Goal: Task Accomplishment & Management: Manage account settings

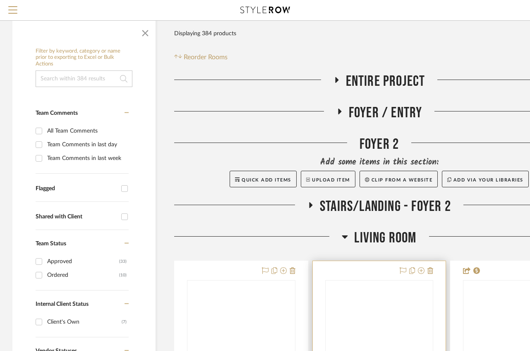
scroll to position [265, 0]
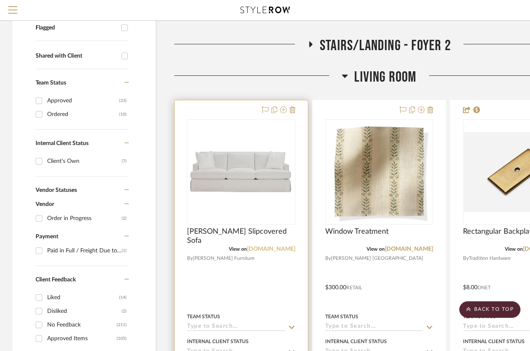
click at [271, 248] on link "rowefurniture.com" at bounding box center [271, 249] width 48 height 6
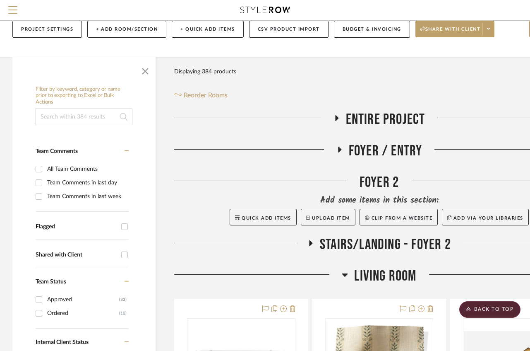
scroll to position [0, 0]
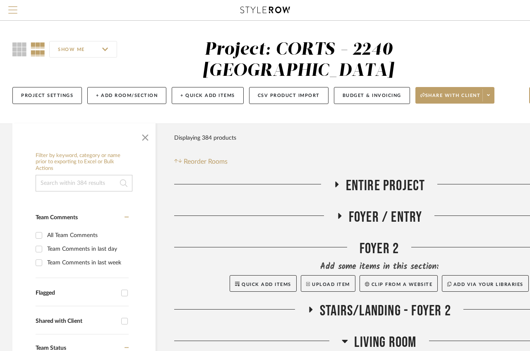
click at [14, 7] on span "Menu" at bounding box center [12, 6] width 9 height 1
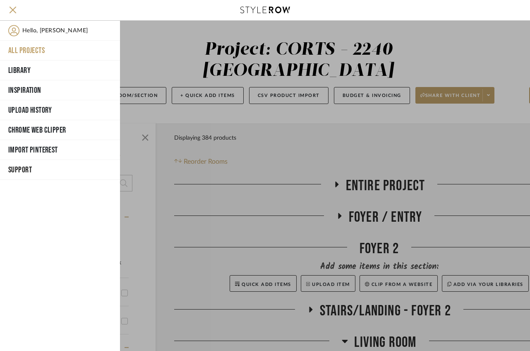
click at [34, 51] on button "All Projects" at bounding box center [60, 51] width 120 height 20
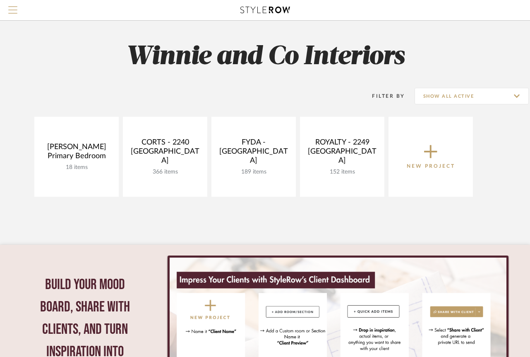
click at [14, 10] on span "Menu" at bounding box center [12, 12] width 9 height 12
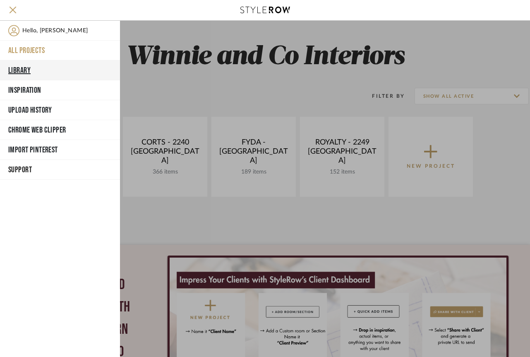
click at [28, 68] on button "Library" at bounding box center [60, 70] width 120 height 20
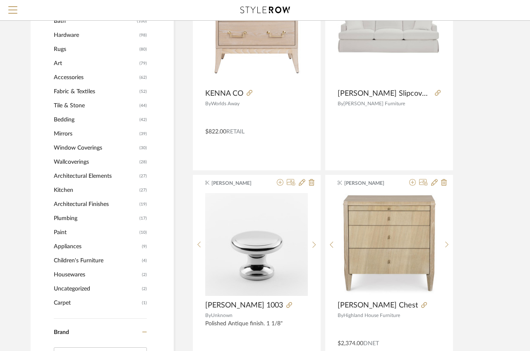
scroll to position [402, 0]
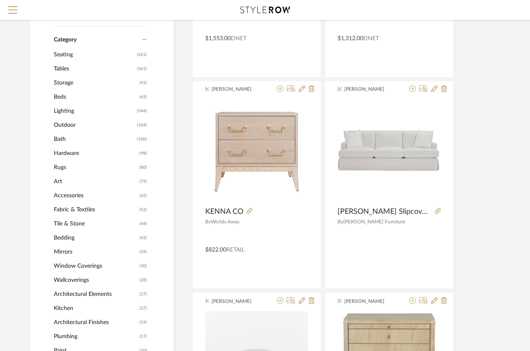
click at [69, 53] on span "Seating" at bounding box center [94, 55] width 81 height 14
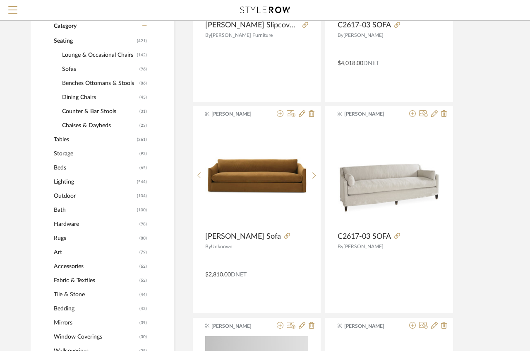
scroll to position [248, 0]
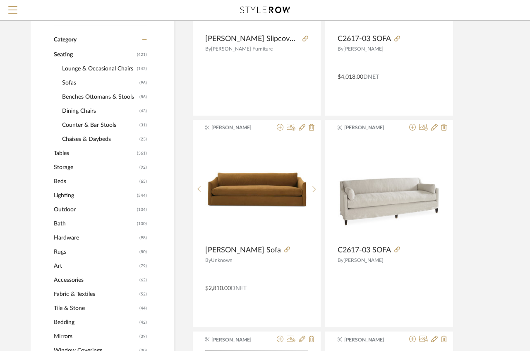
click at [89, 112] on span "Dining Chairs" at bounding box center [99, 111] width 75 height 14
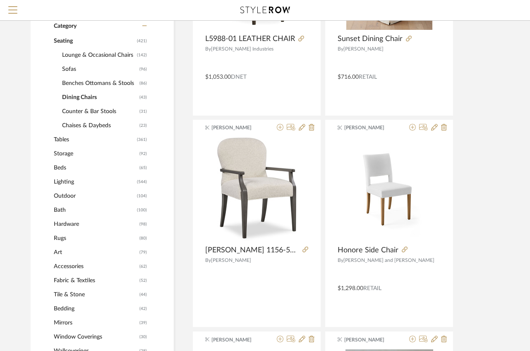
click at [111, 53] on span "Lounge & Occasional Chairs" at bounding box center [98, 55] width 73 height 14
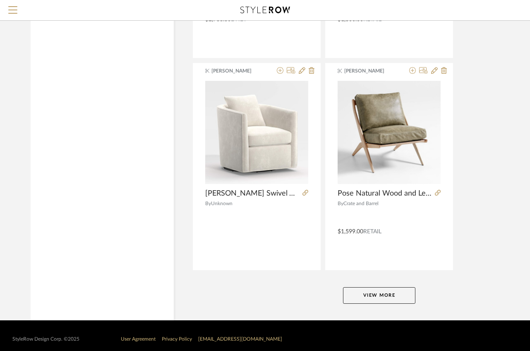
scroll to position [3701, 0]
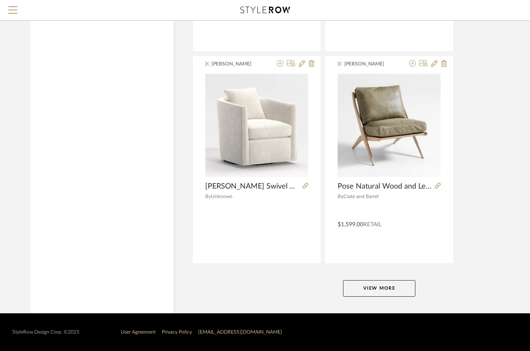
click at [376, 291] on button "View More" at bounding box center [379, 288] width 72 height 17
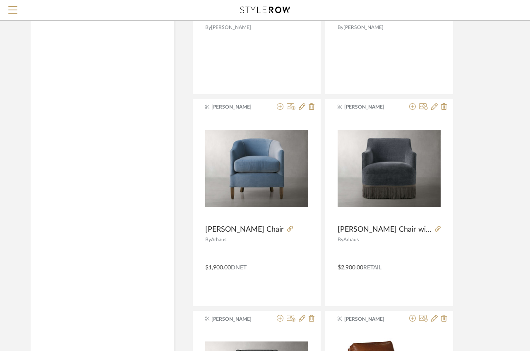
scroll to position [4520, 0]
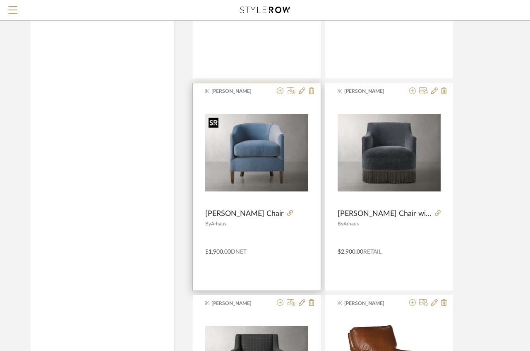
click at [251, 153] on img "0" at bounding box center [256, 152] width 103 height 77
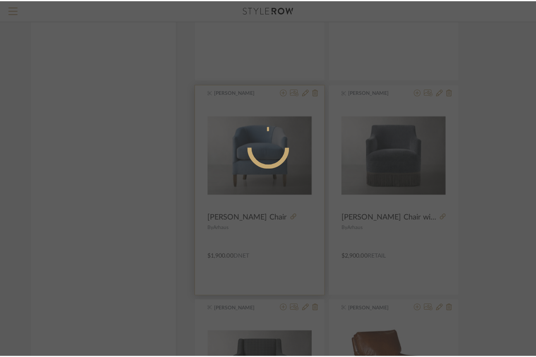
scroll to position [0, 0]
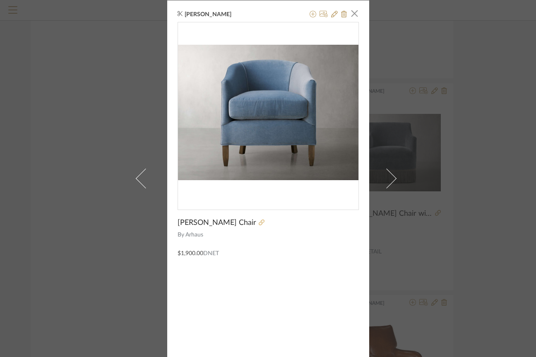
click at [259, 223] on icon at bounding box center [262, 222] width 6 height 6
click at [342, 11] on icon at bounding box center [344, 14] width 6 height 7
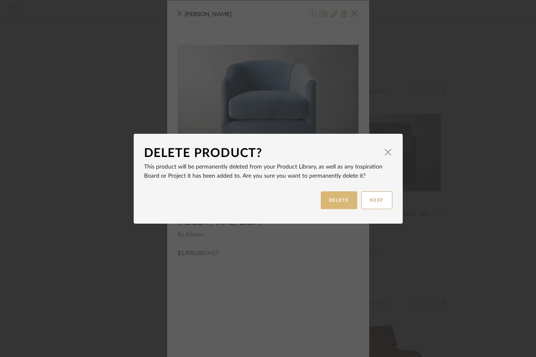
click at [337, 198] on button "DELETE" at bounding box center [339, 200] width 36 height 18
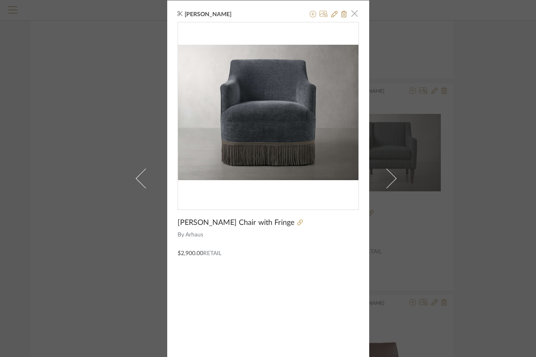
click at [352, 13] on span "button" at bounding box center [355, 13] width 17 height 17
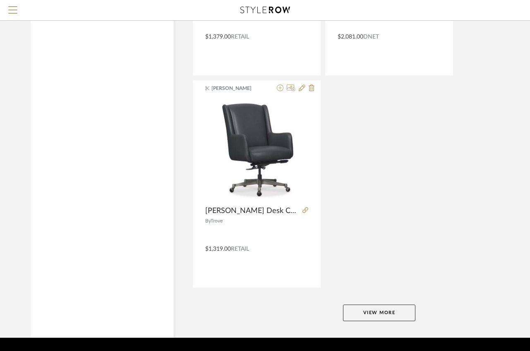
scroll to position [7513, 0]
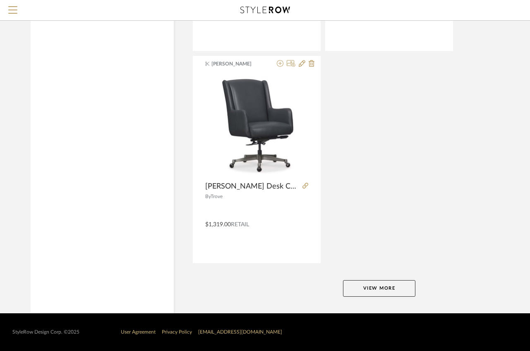
click at [373, 289] on button "View More" at bounding box center [379, 288] width 72 height 17
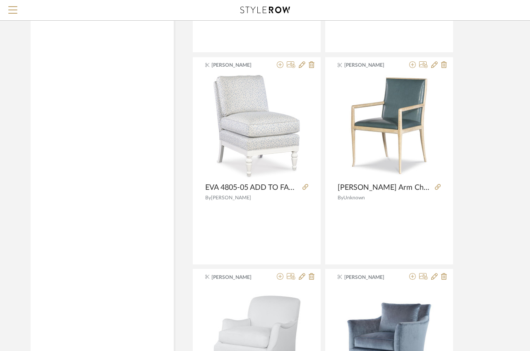
scroll to position [9328, 0]
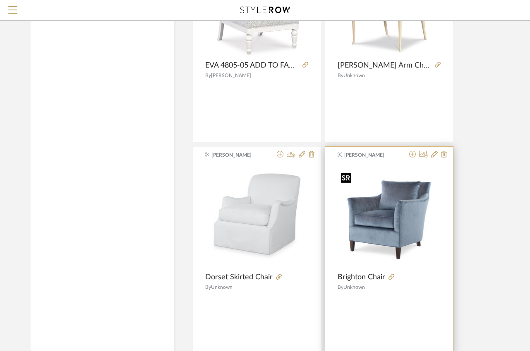
click at [412, 224] on img "0" at bounding box center [389, 216] width 103 height 95
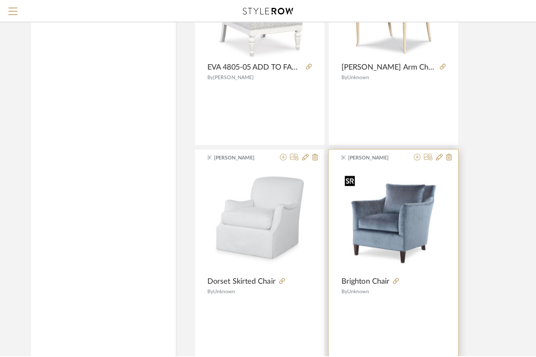
scroll to position [0, 0]
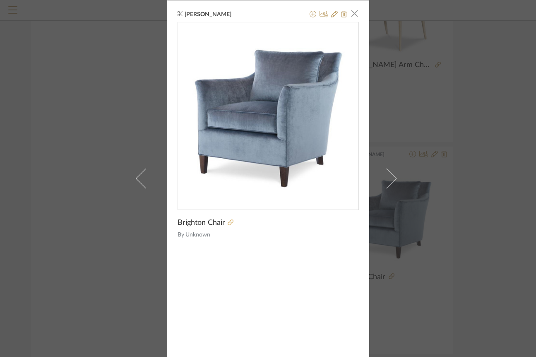
click at [228, 224] on icon at bounding box center [231, 222] width 6 height 6
click at [354, 16] on span "button" at bounding box center [355, 13] width 17 height 17
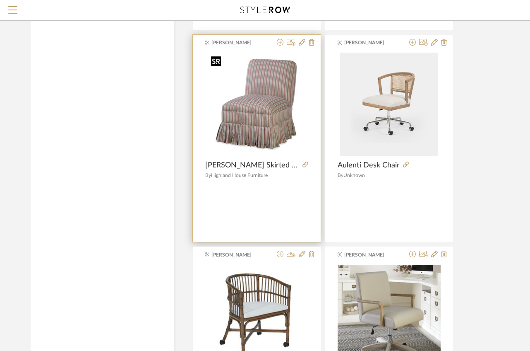
scroll to position [9904, 0]
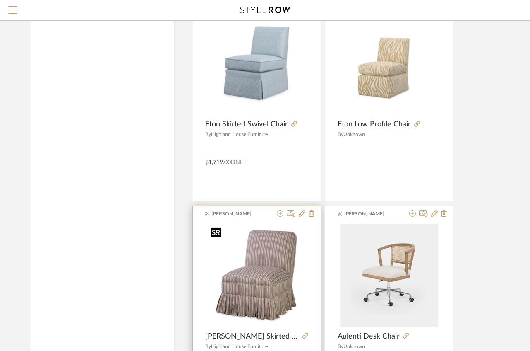
click at [272, 262] on img "0" at bounding box center [257, 276] width 98 height 104
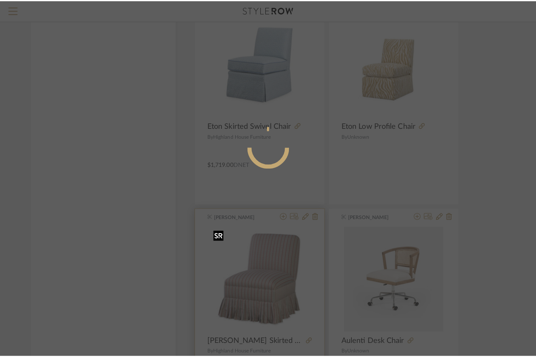
scroll to position [0, 0]
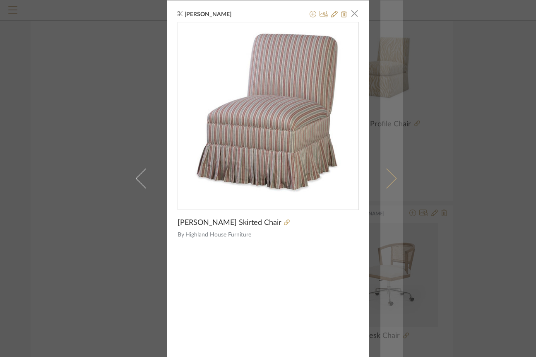
click at [386, 175] on span at bounding box center [386, 179] width 20 height 20
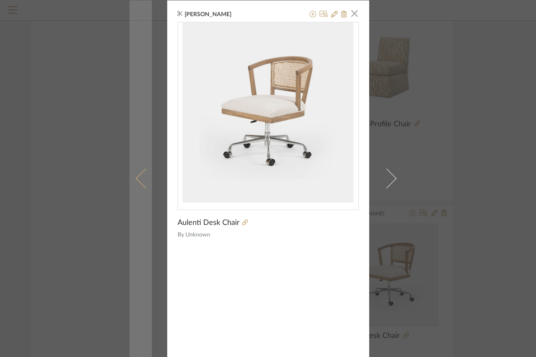
click at [136, 180] on span at bounding box center [145, 179] width 20 height 20
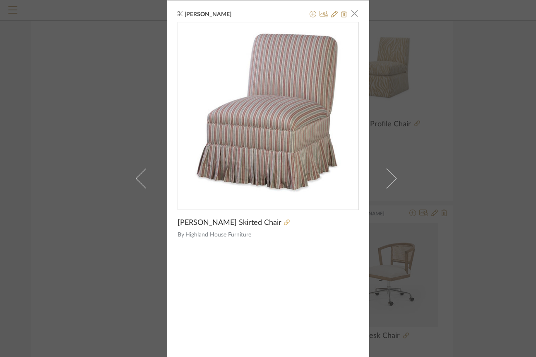
click at [284, 224] on icon at bounding box center [287, 222] width 6 height 6
click at [349, 13] on span "button" at bounding box center [355, 13] width 17 height 17
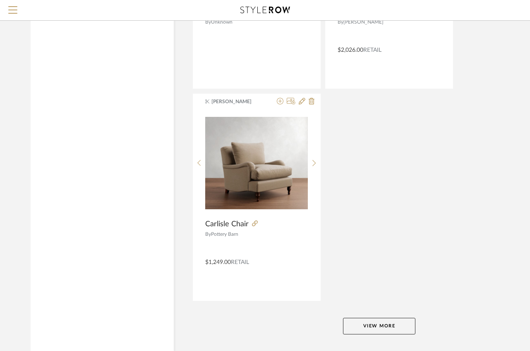
scroll to position [11325, 0]
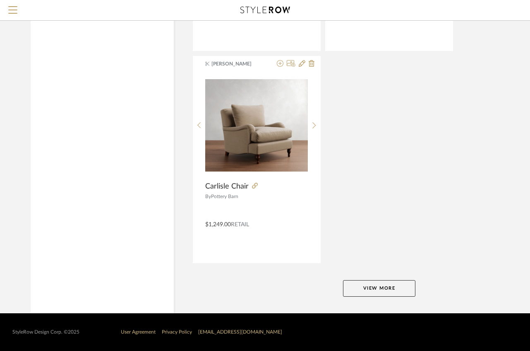
click at [365, 289] on button "View More" at bounding box center [379, 288] width 72 height 17
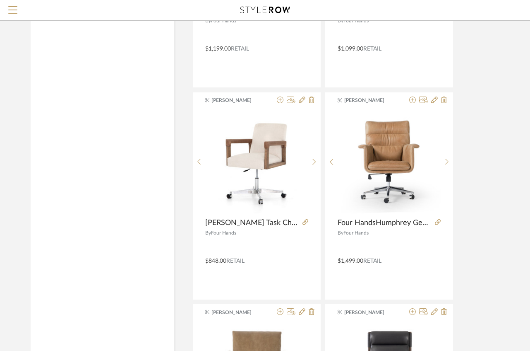
scroll to position [12599, 0]
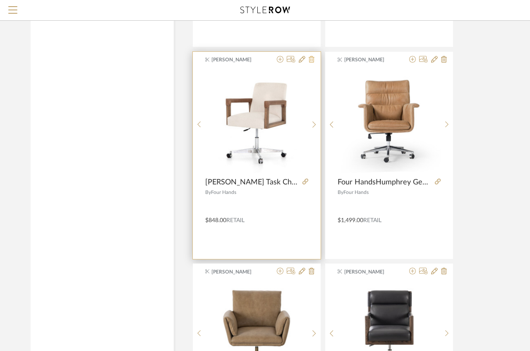
click at [312, 61] on icon at bounding box center [312, 59] width 6 height 7
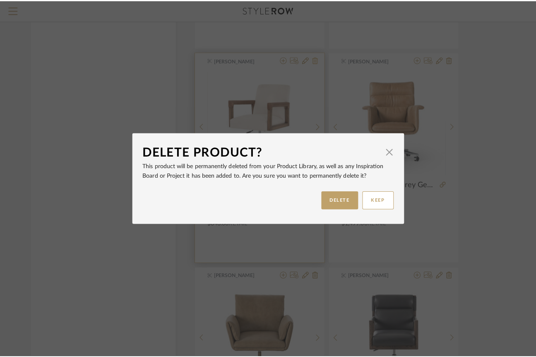
scroll to position [0, 0]
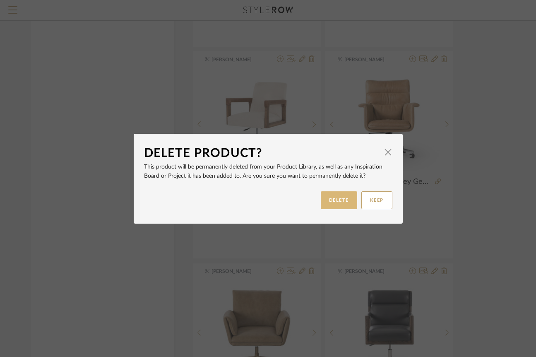
click at [323, 202] on button "DELETE" at bounding box center [339, 200] width 36 height 18
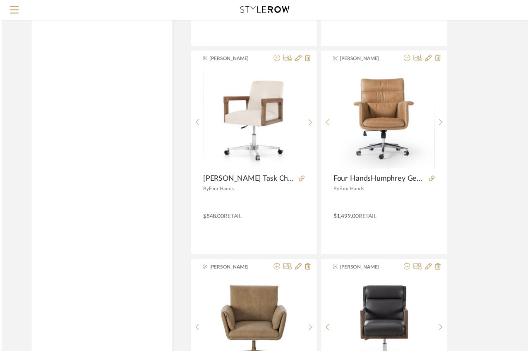
scroll to position [12599, 0]
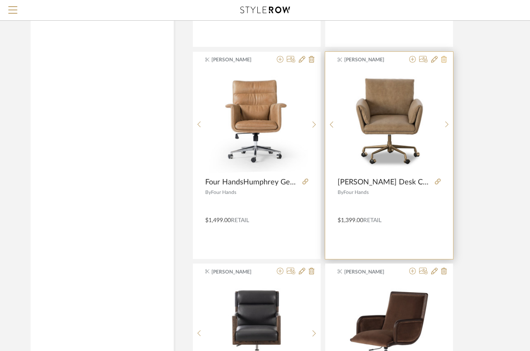
click at [446, 61] on icon at bounding box center [444, 59] width 6 height 7
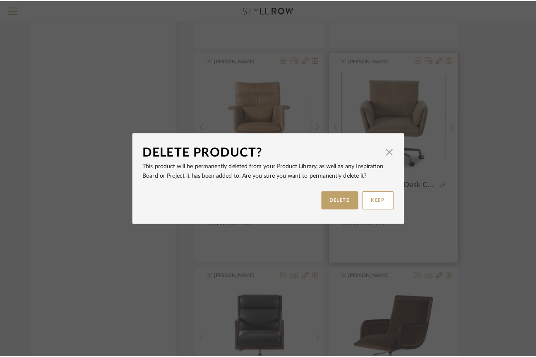
scroll to position [0, 0]
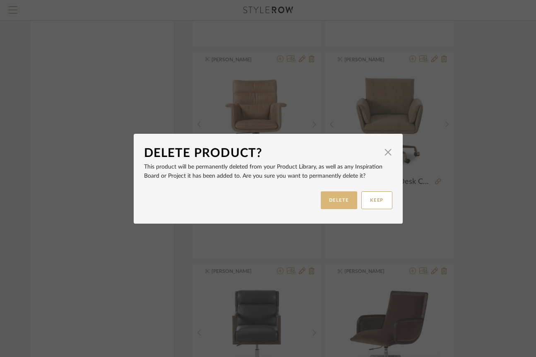
click at [340, 198] on button "DELETE" at bounding box center [339, 200] width 36 height 18
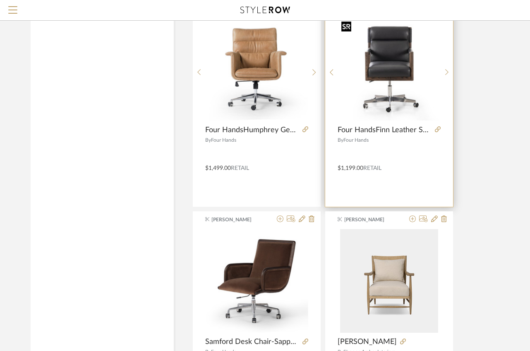
scroll to position [12755, 0]
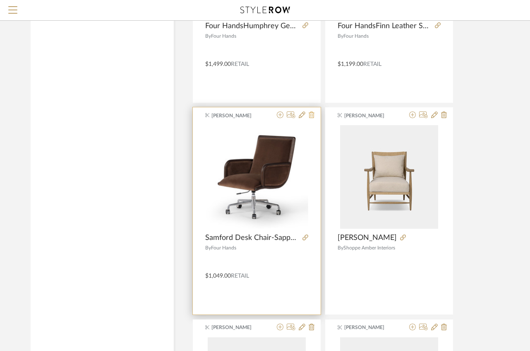
click at [314, 115] on icon at bounding box center [312, 114] width 6 height 7
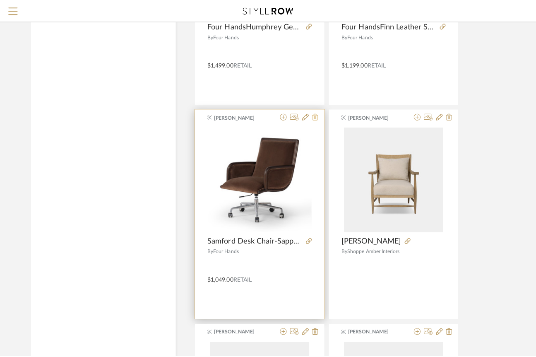
scroll to position [0, 0]
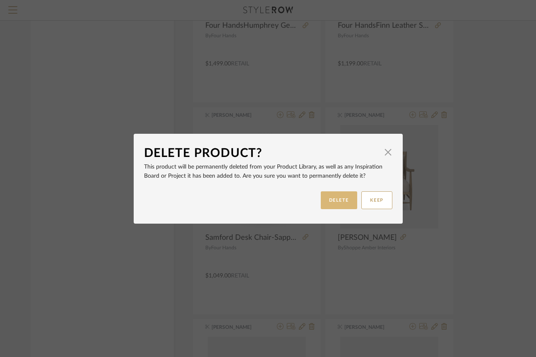
click at [329, 199] on button "DELETE" at bounding box center [339, 200] width 36 height 18
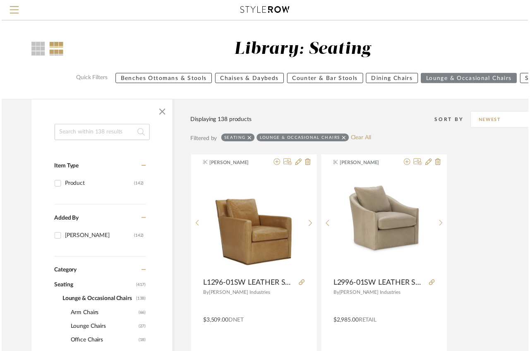
scroll to position [12755, 0]
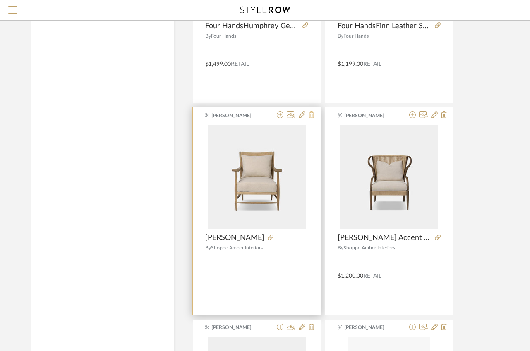
click at [311, 116] on icon at bounding box center [312, 114] width 6 height 7
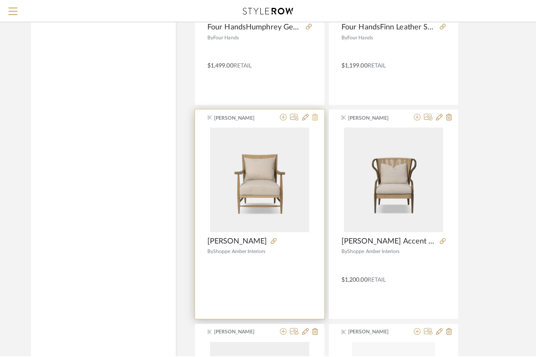
scroll to position [0, 0]
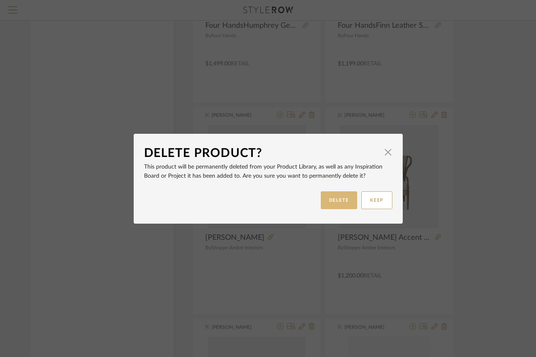
click at [326, 196] on button "DELETE" at bounding box center [339, 200] width 36 height 18
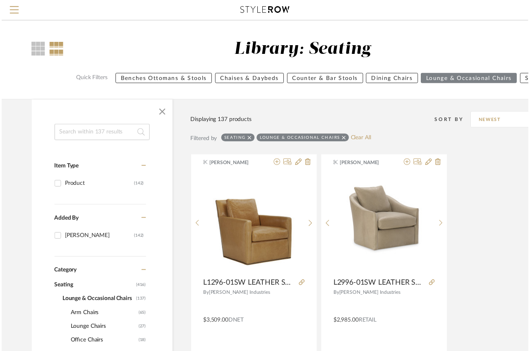
scroll to position [12755, 0]
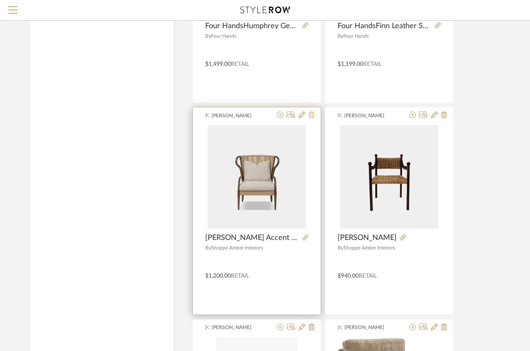
click at [309, 115] on icon at bounding box center [312, 114] width 6 height 7
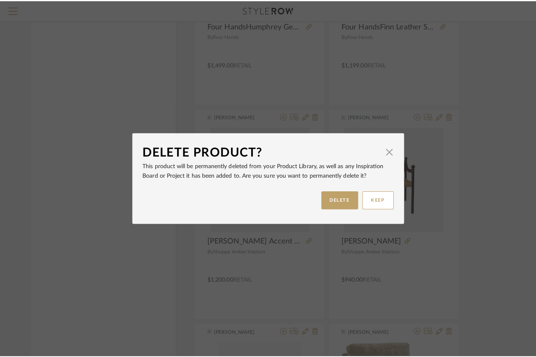
scroll to position [0, 0]
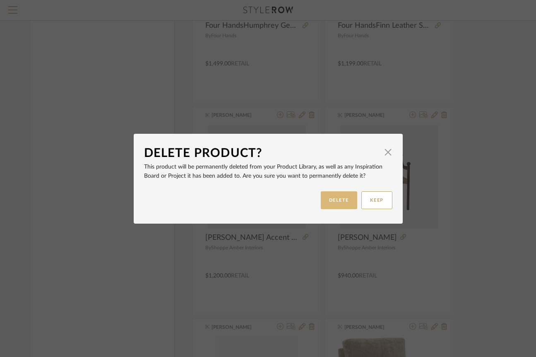
click at [333, 199] on button "DELETE" at bounding box center [339, 200] width 36 height 18
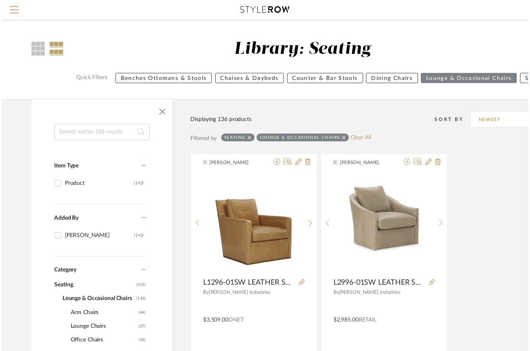
scroll to position [12755, 0]
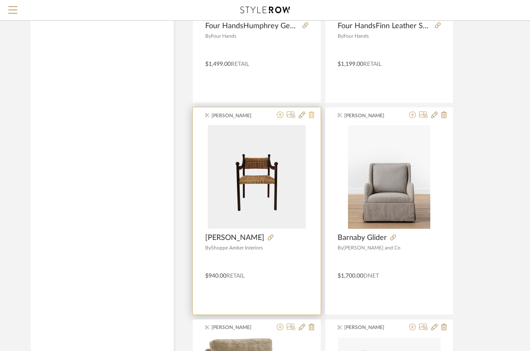
click at [310, 113] on icon at bounding box center [312, 114] width 6 height 7
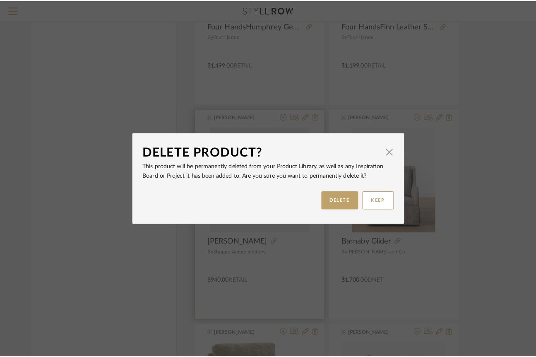
scroll to position [0, 0]
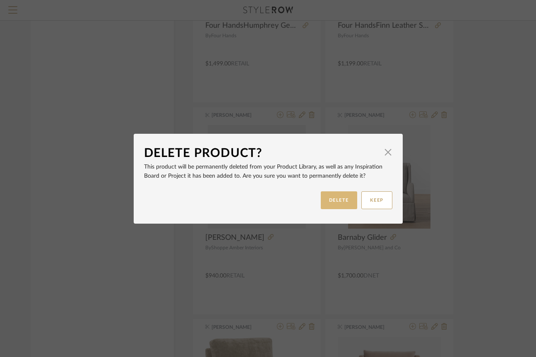
click at [326, 200] on button "DELETE" at bounding box center [339, 200] width 36 height 18
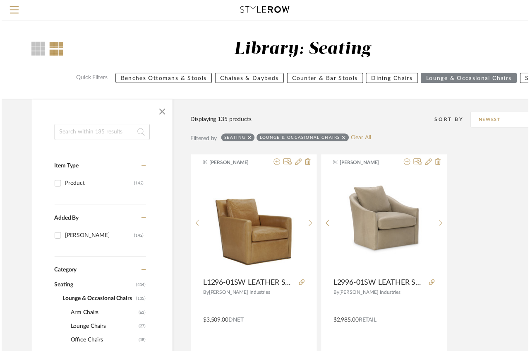
scroll to position [12755, 0]
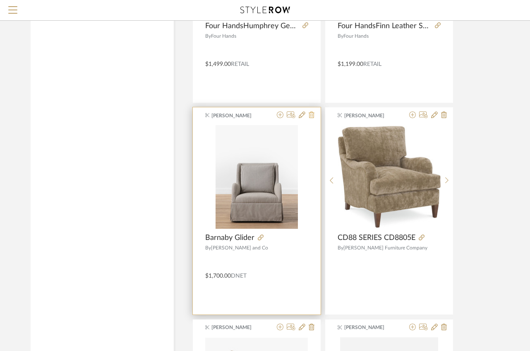
click at [312, 115] on icon at bounding box center [312, 114] width 6 height 7
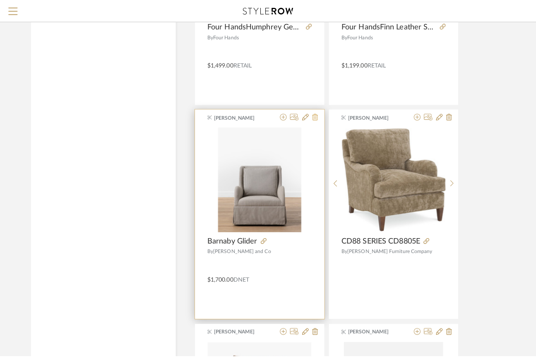
scroll to position [0, 0]
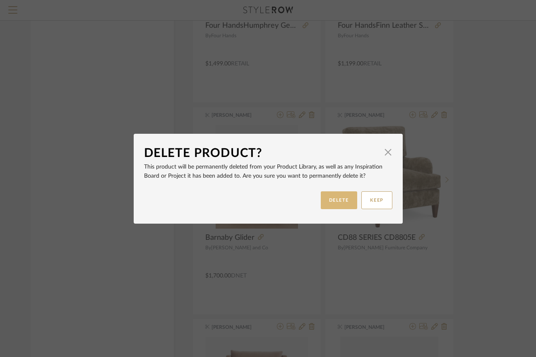
click at [339, 200] on button "DELETE" at bounding box center [339, 200] width 36 height 18
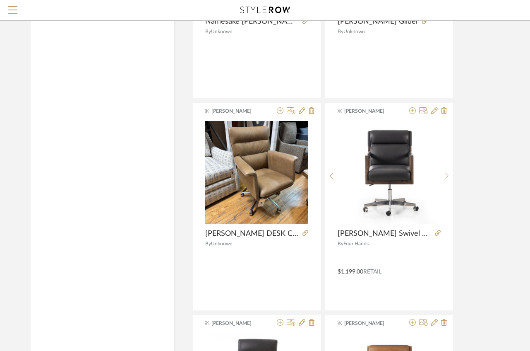
scroll to position [12118, 0]
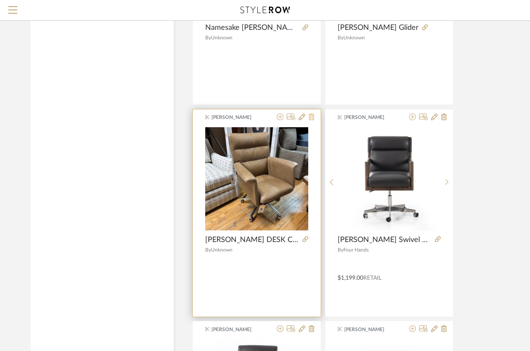
click at [310, 118] on icon at bounding box center [312, 116] width 6 height 7
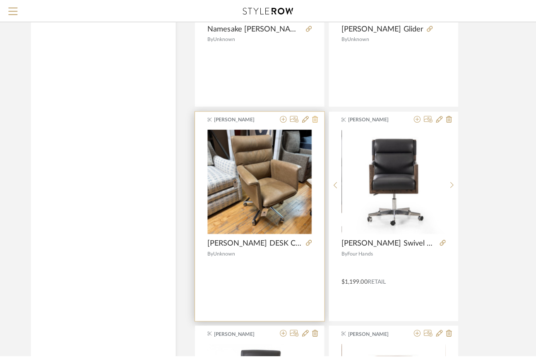
scroll to position [0, 0]
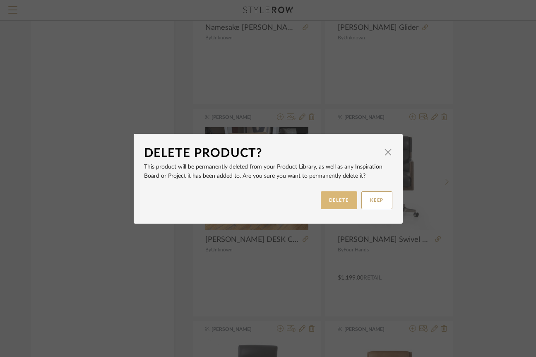
click at [330, 197] on button "DELETE" at bounding box center [339, 200] width 36 height 18
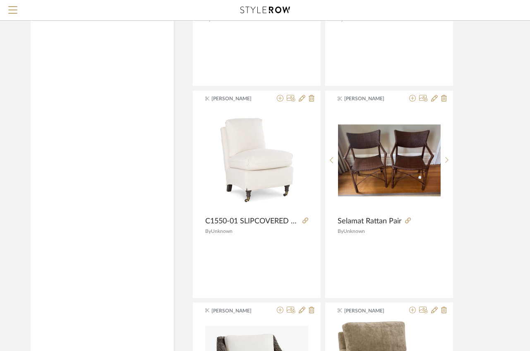
scroll to position [10822, 0]
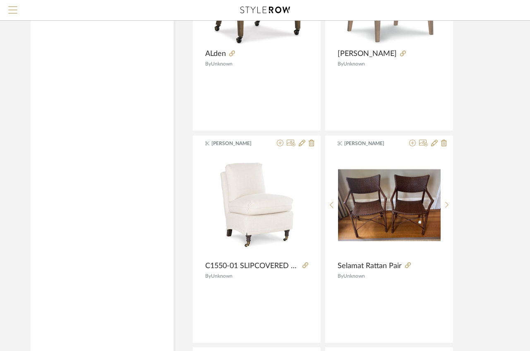
click at [14, 10] on span "Menu" at bounding box center [12, 12] width 9 height 12
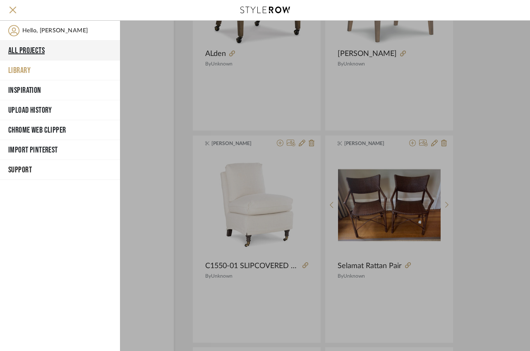
click at [26, 52] on button "All Projects" at bounding box center [60, 51] width 120 height 20
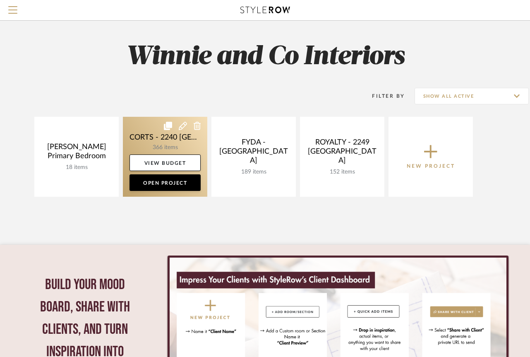
click at [155, 139] on link at bounding box center [165, 157] width 84 height 80
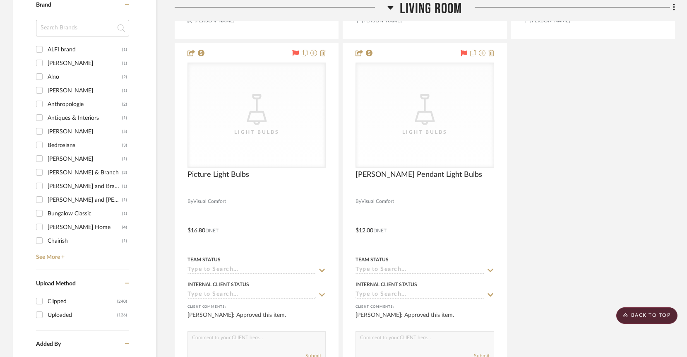
scroll to position [1229, 0]
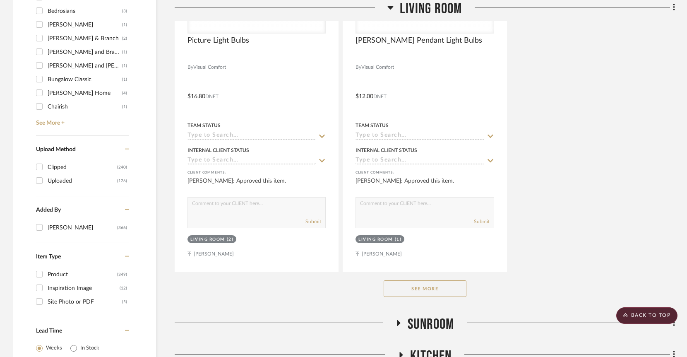
click at [416, 280] on button "See More" at bounding box center [425, 288] width 83 height 17
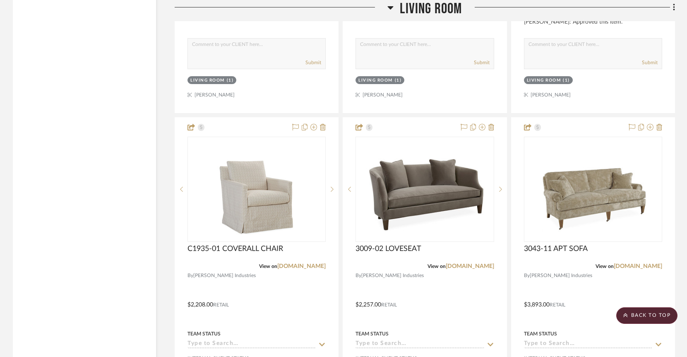
scroll to position [3258, 0]
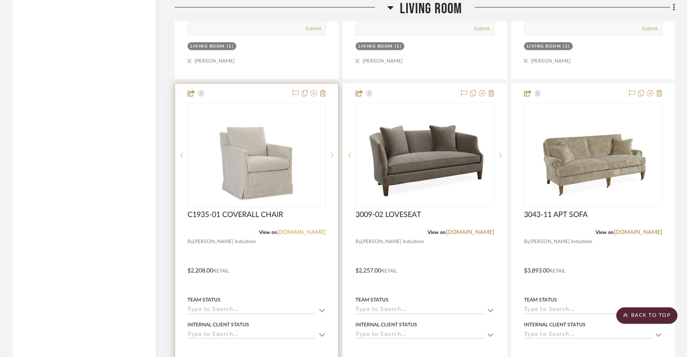
click at [308, 229] on link "leeindustries.com" at bounding box center [301, 232] width 48 height 6
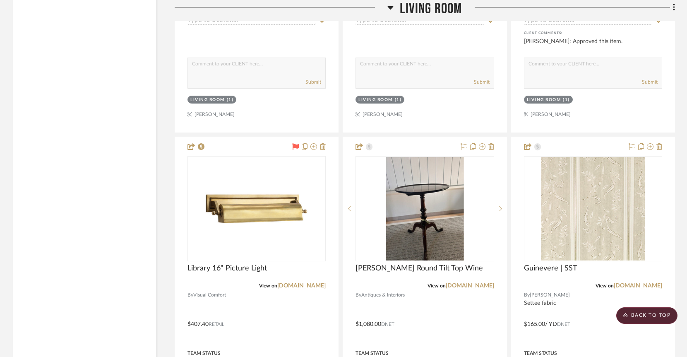
scroll to position [2192, 0]
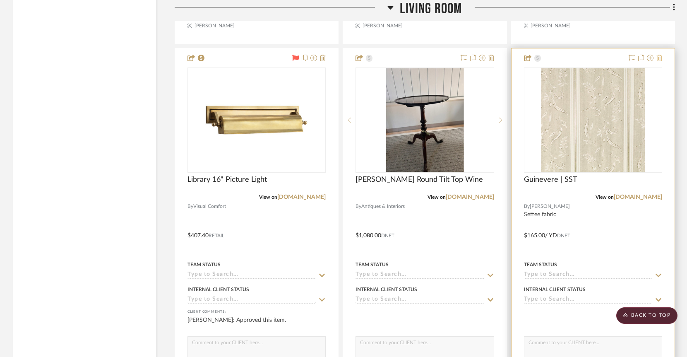
click at [536, 55] on icon at bounding box center [660, 58] width 6 height 7
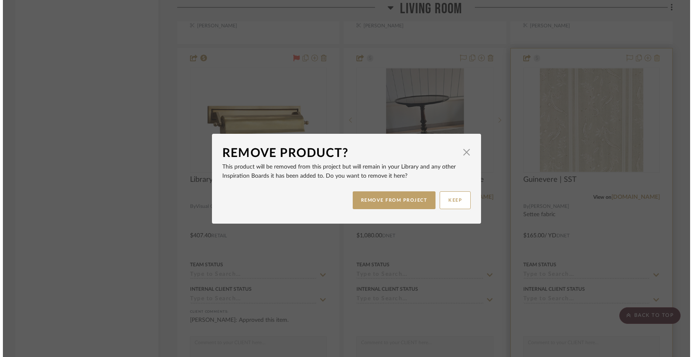
scroll to position [0, 0]
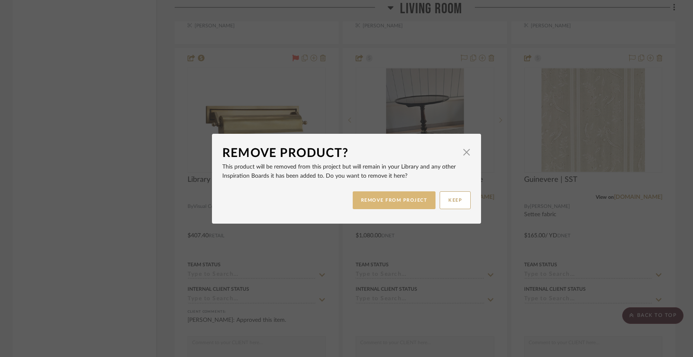
click at [385, 206] on button "REMOVE FROM PROJECT" at bounding box center [394, 200] width 83 height 18
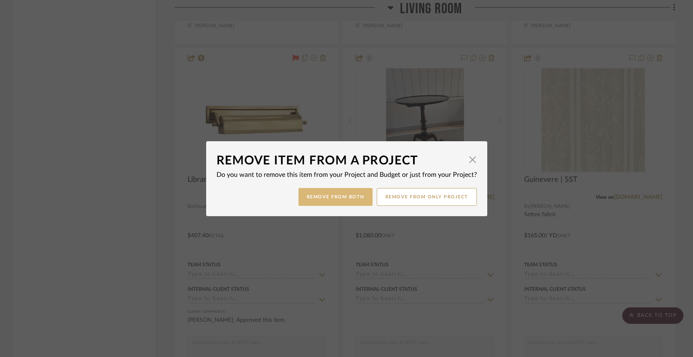
click at [338, 201] on button "Remove from Both" at bounding box center [336, 197] width 74 height 18
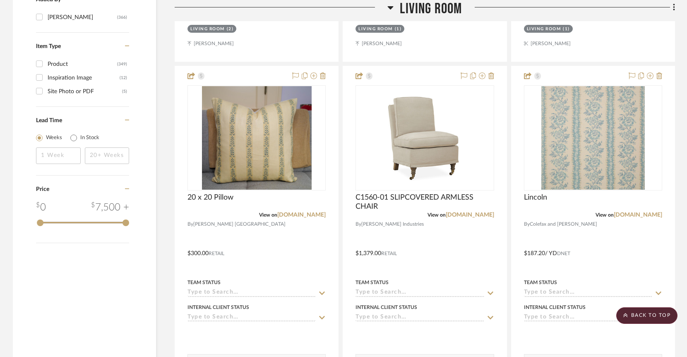
scroll to position [1398, 0]
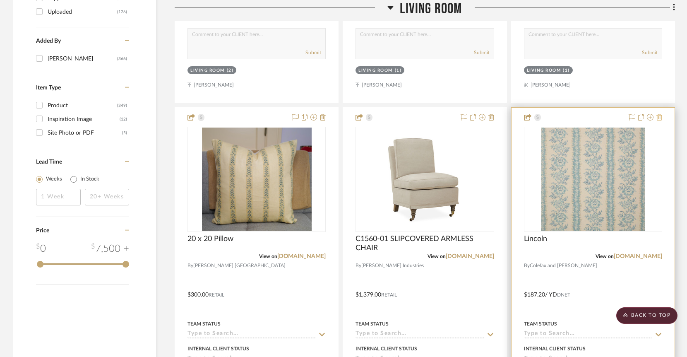
click at [536, 114] on icon at bounding box center [660, 117] width 6 height 7
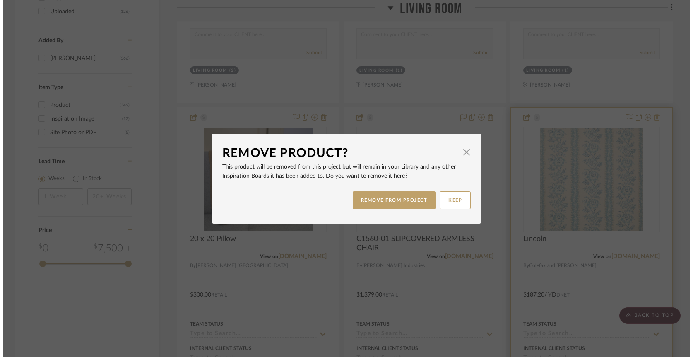
scroll to position [0, 0]
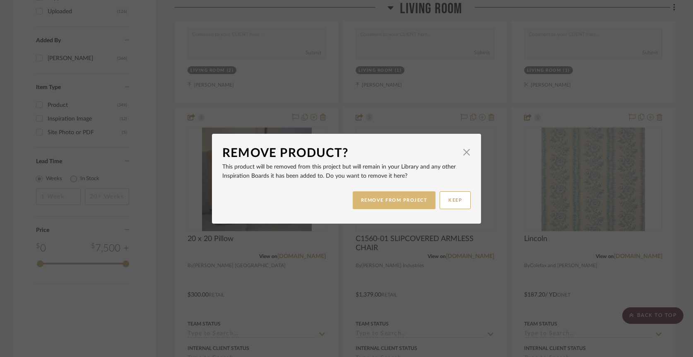
click at [401, 202] on button "REMOVE FROM PROJECT" at bounding box center [394, 200] width 83 height 18
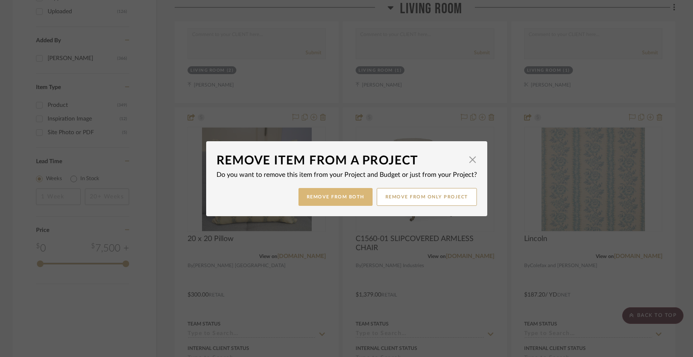
click at [335, 196] on button "Remove from Both" at bounding box center [336, 197] width 74 height 18
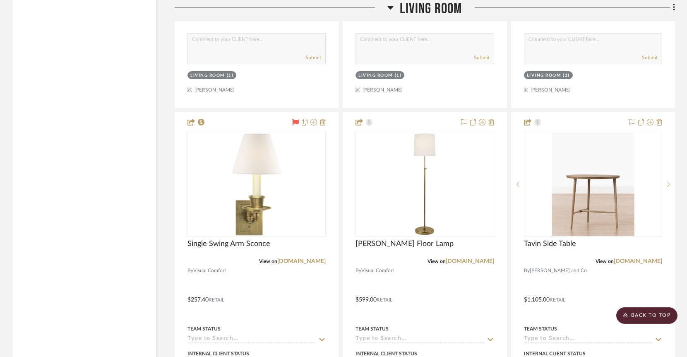
scroll to position [2495, 0]
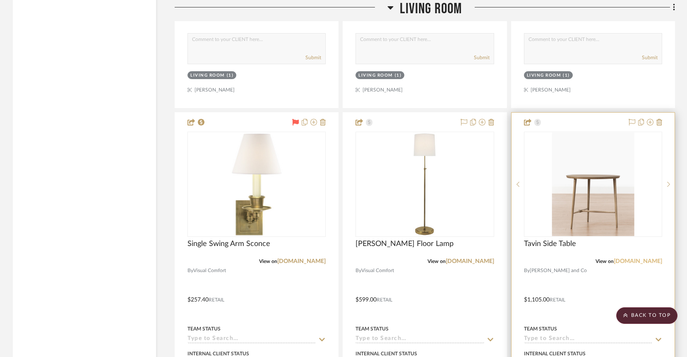
click at [536, 258] on link "mcgeeandco.com" at bounding box center [638, 261] width 48 height 6
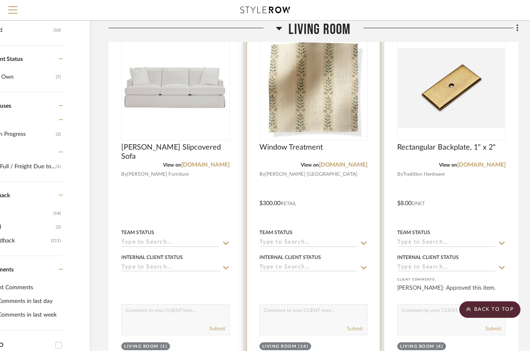
scroll to position [330, 66]
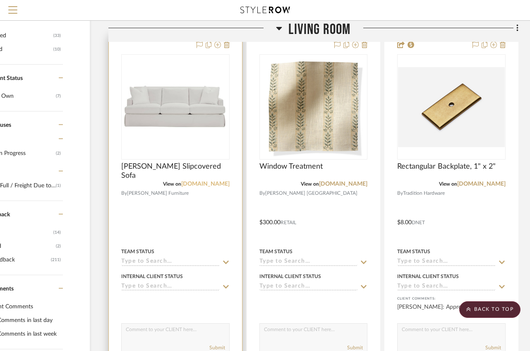
click at [200, 183] on link "rowefurniture.com" at bounding box center [205, 184] width 48 height 6
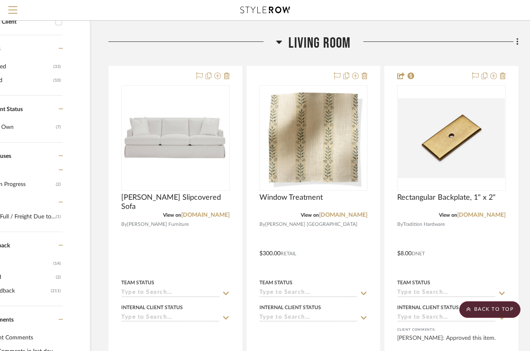
scroll to position [188, 66]
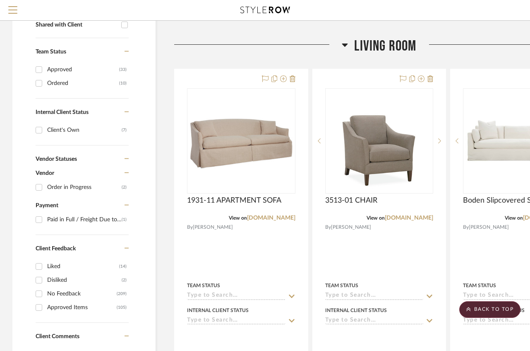
scroll to position [241, 0]
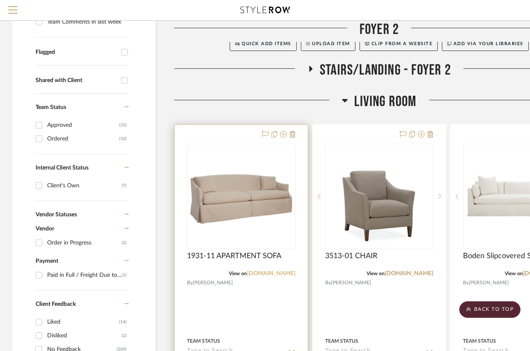
click at [275, 272] on link "leeindustries.com" at bounding box center [271, 273] width 48 height 6
